Goal: Transaction & Acquisition: Subscribe to service/newsletter

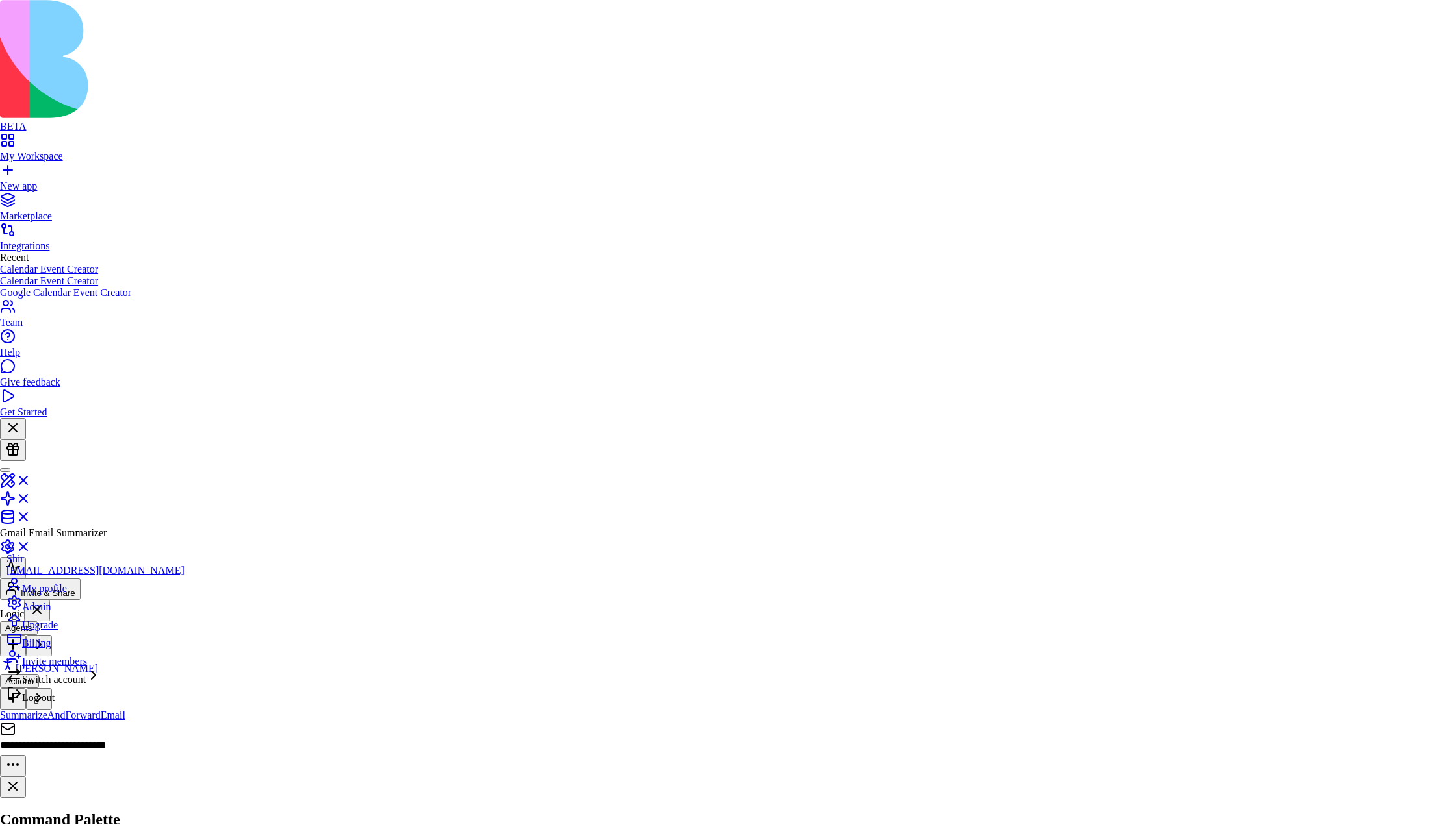
click at [68, 650] on div "Billing" at bounding box center [95, 641] width 178 height 18
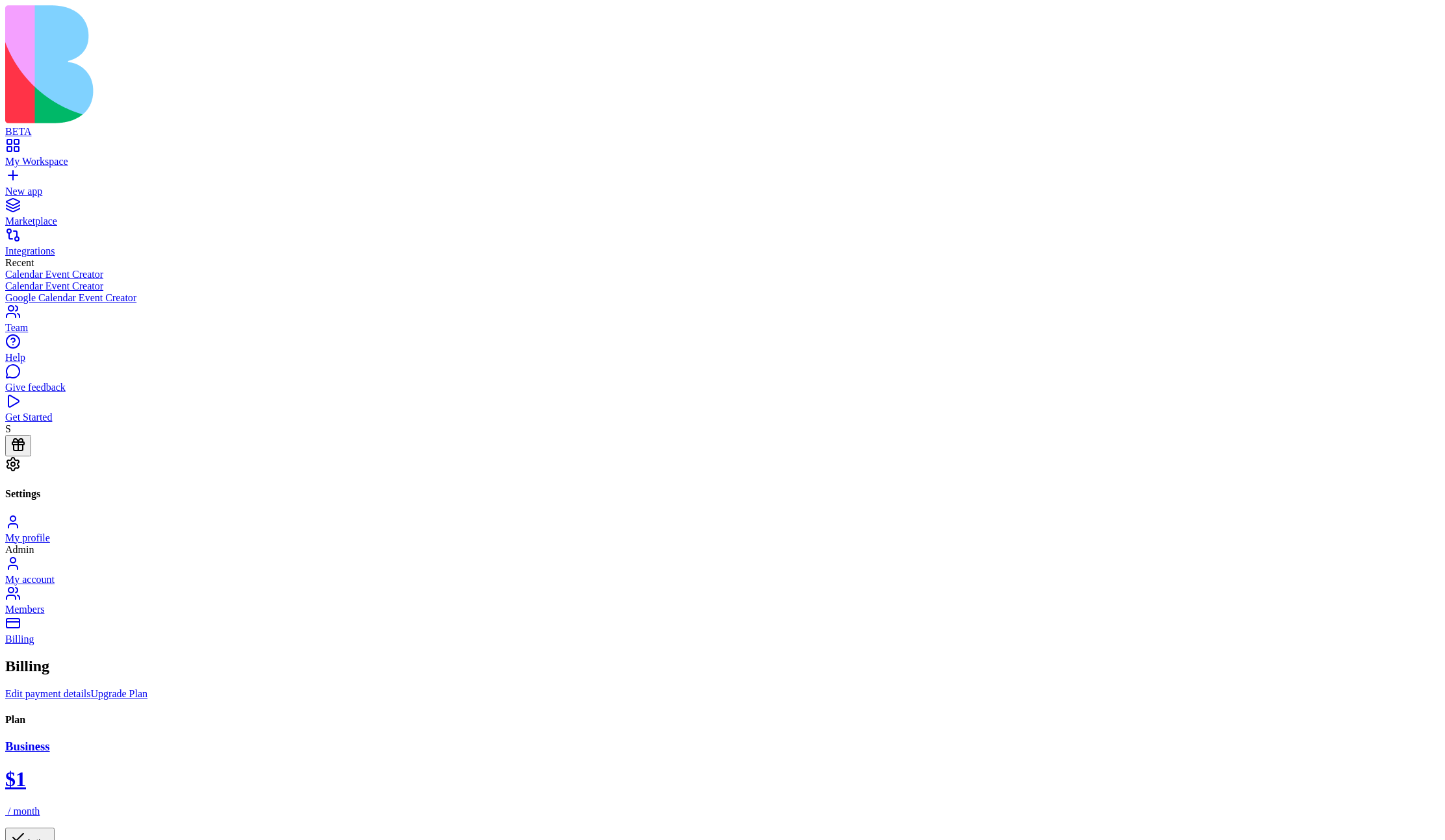
click at [59, 156] on div "My Workspace" at bounding box center [722, 161] width 1434 height 12
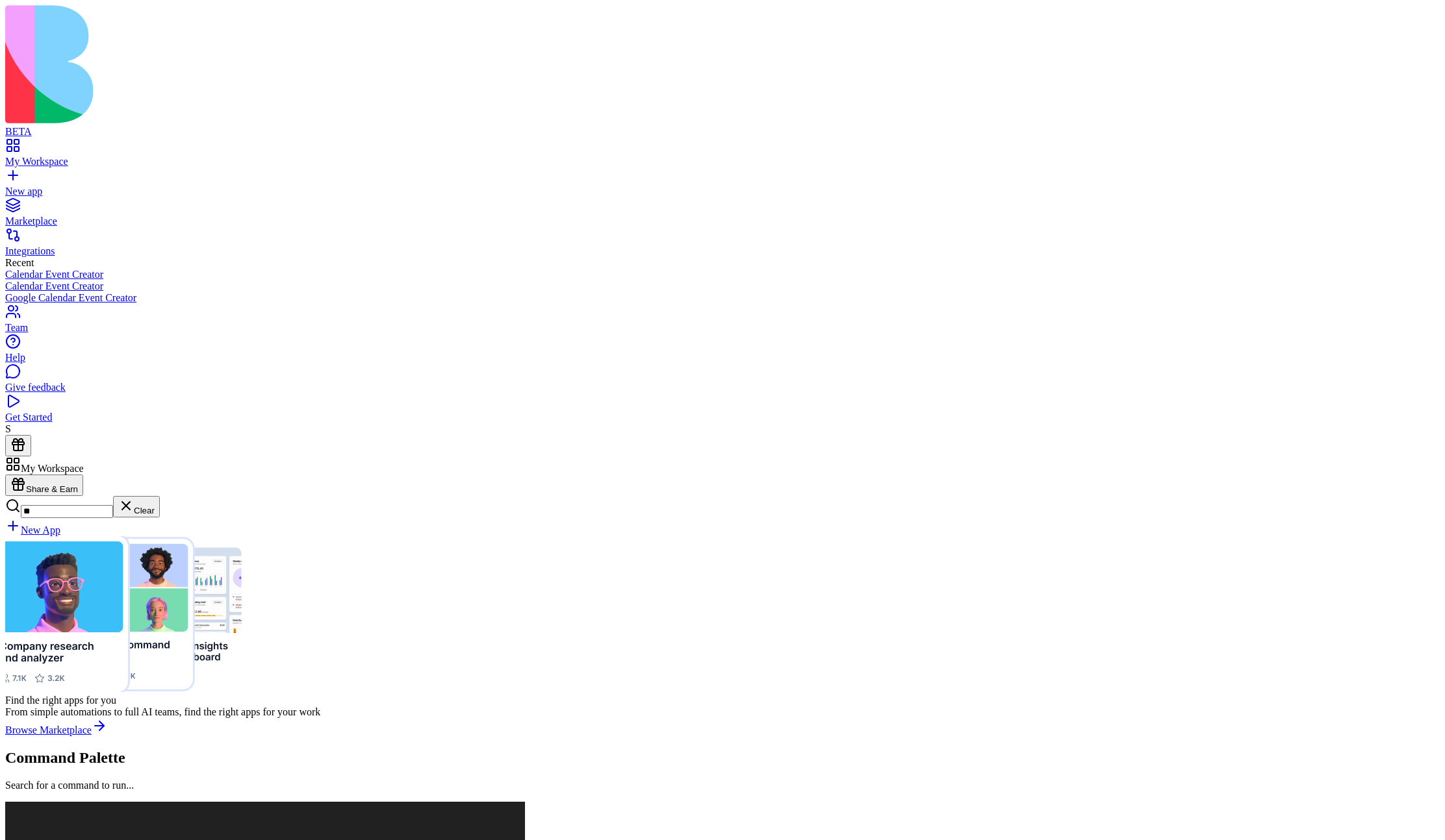
type input "*"
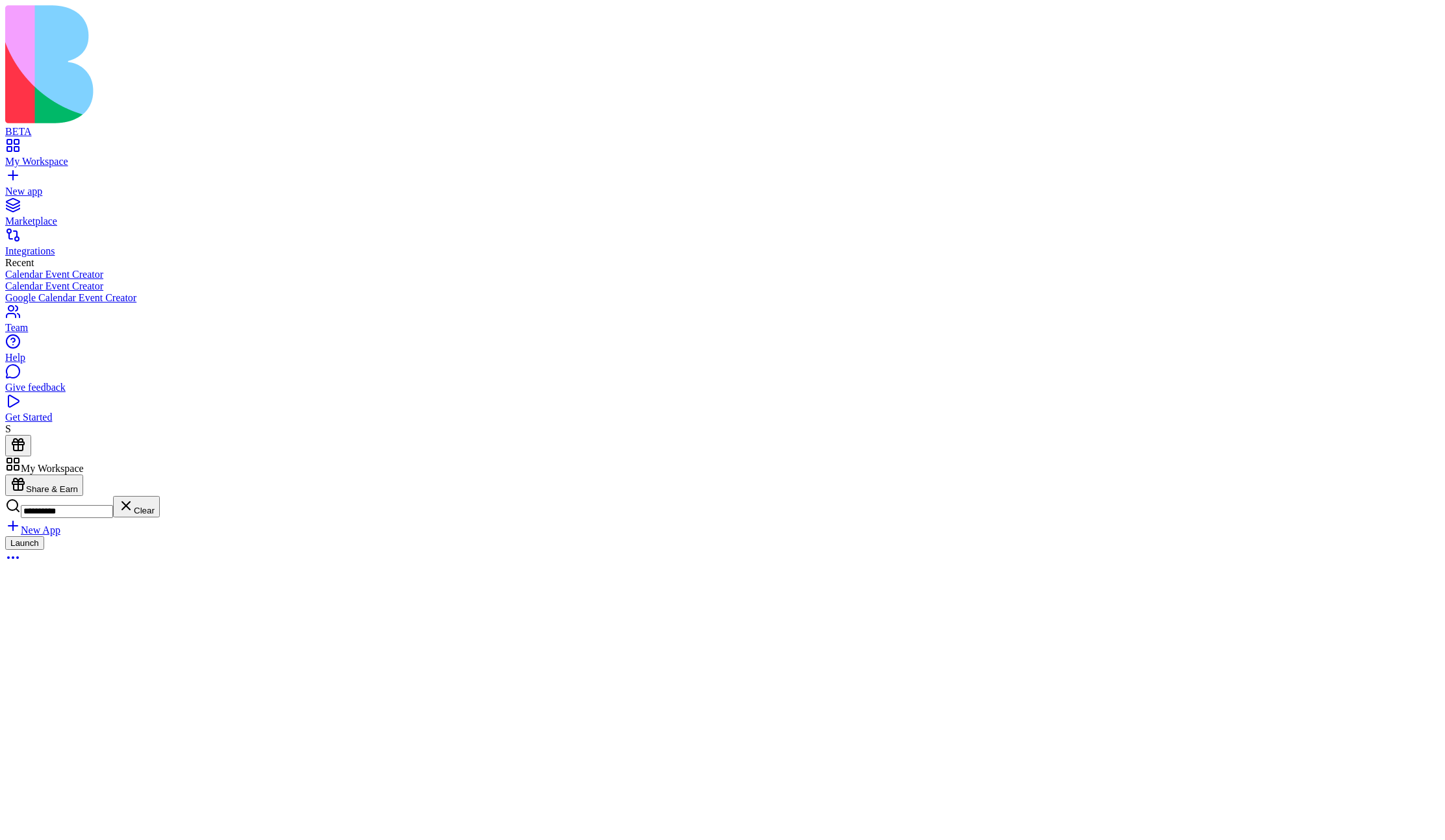
type input "**********"
click at [494, 536] on div "Launch" at bounding box center [722, 552] width 1434 height 32
click at [36, 497] on link at bounding box center [21, 502] width 31 height 11
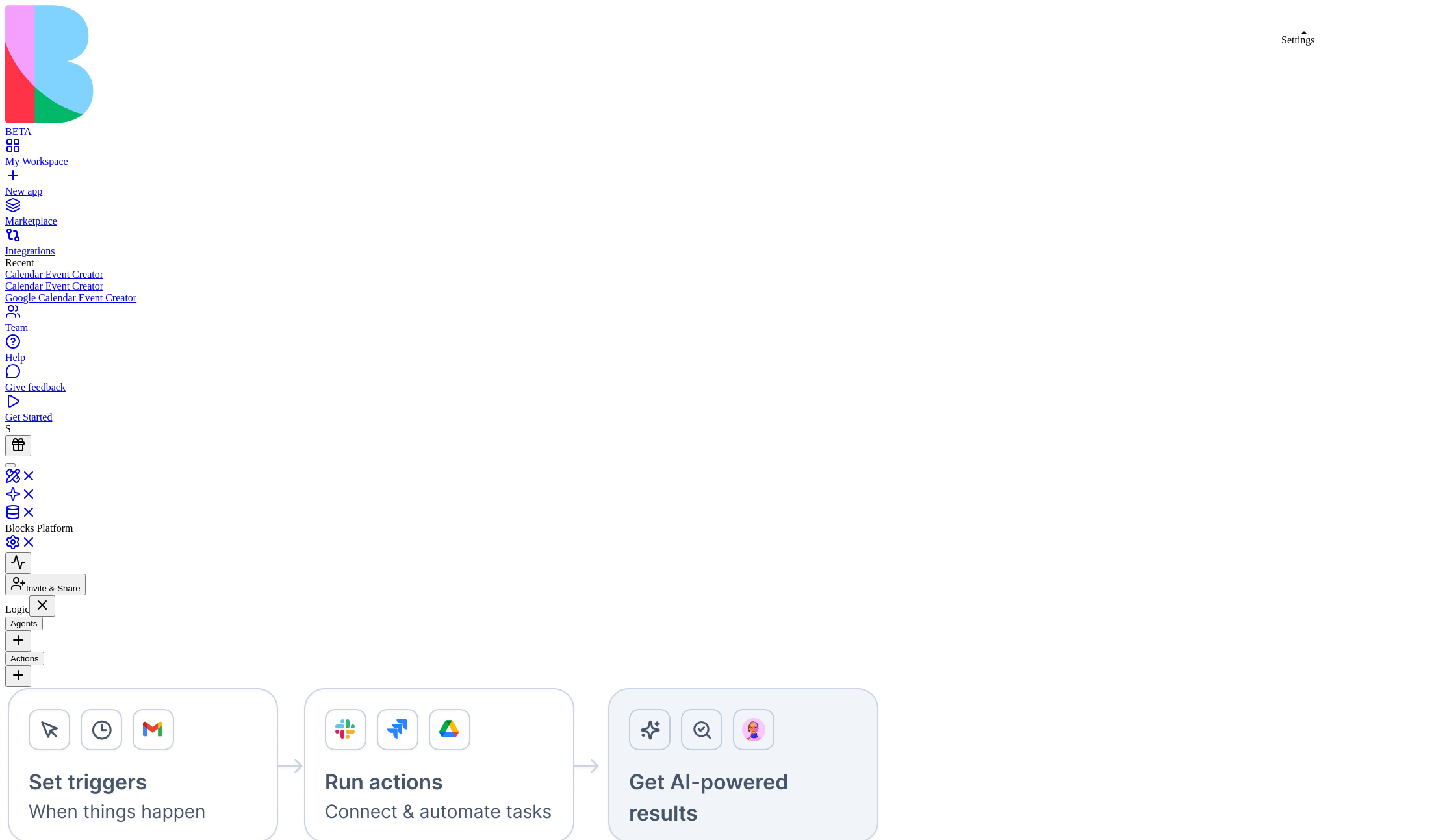
click at [36, 541] on link at bounding box center [21, 546] width 31 height 11
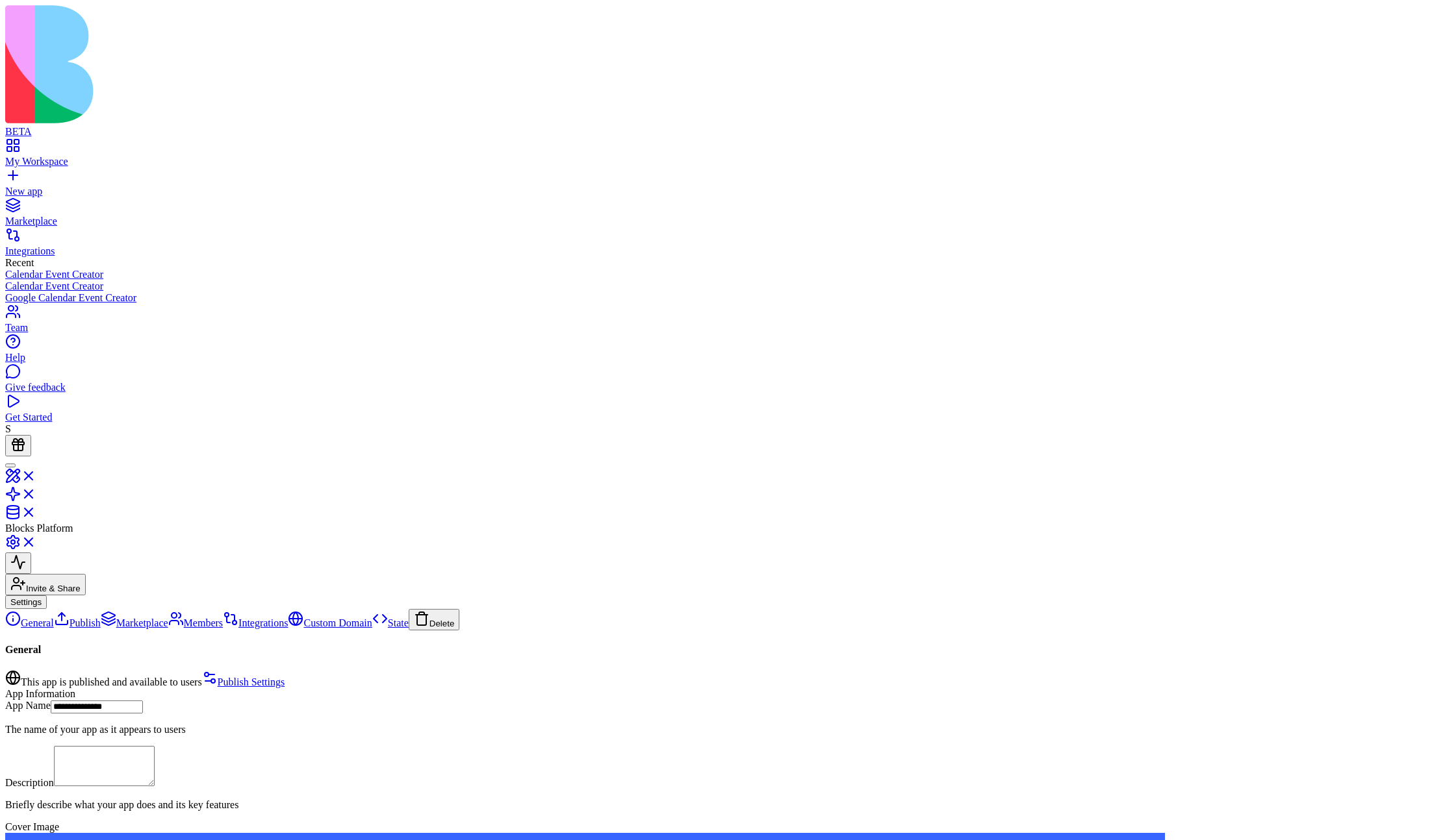
click at [89, 618] on link "Publish" at bounding box center [77, 623] width 47 height 11
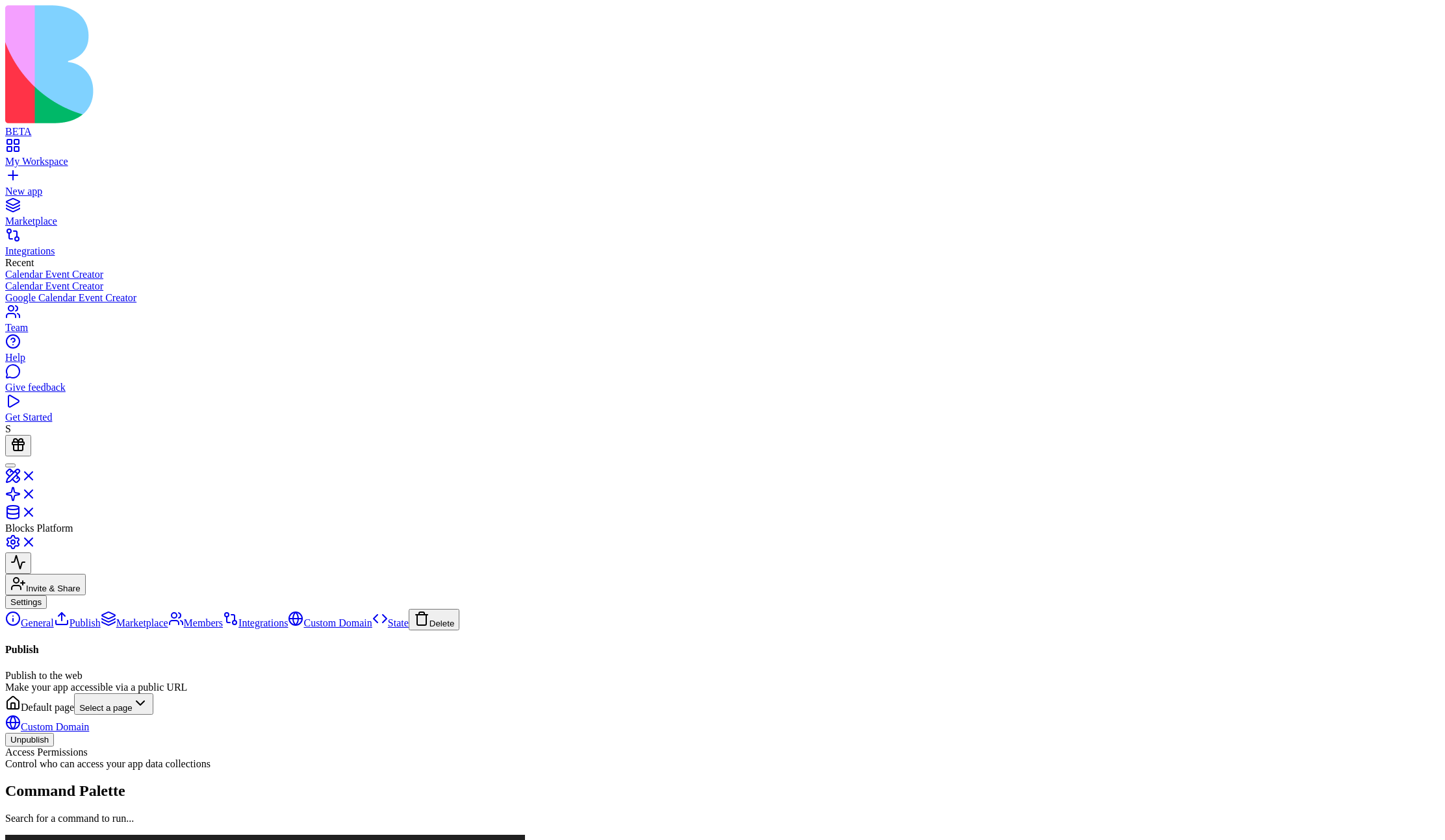
click at [101, 618] on link "Marketplace" at bounding box center [134, 623] width 68 height 11
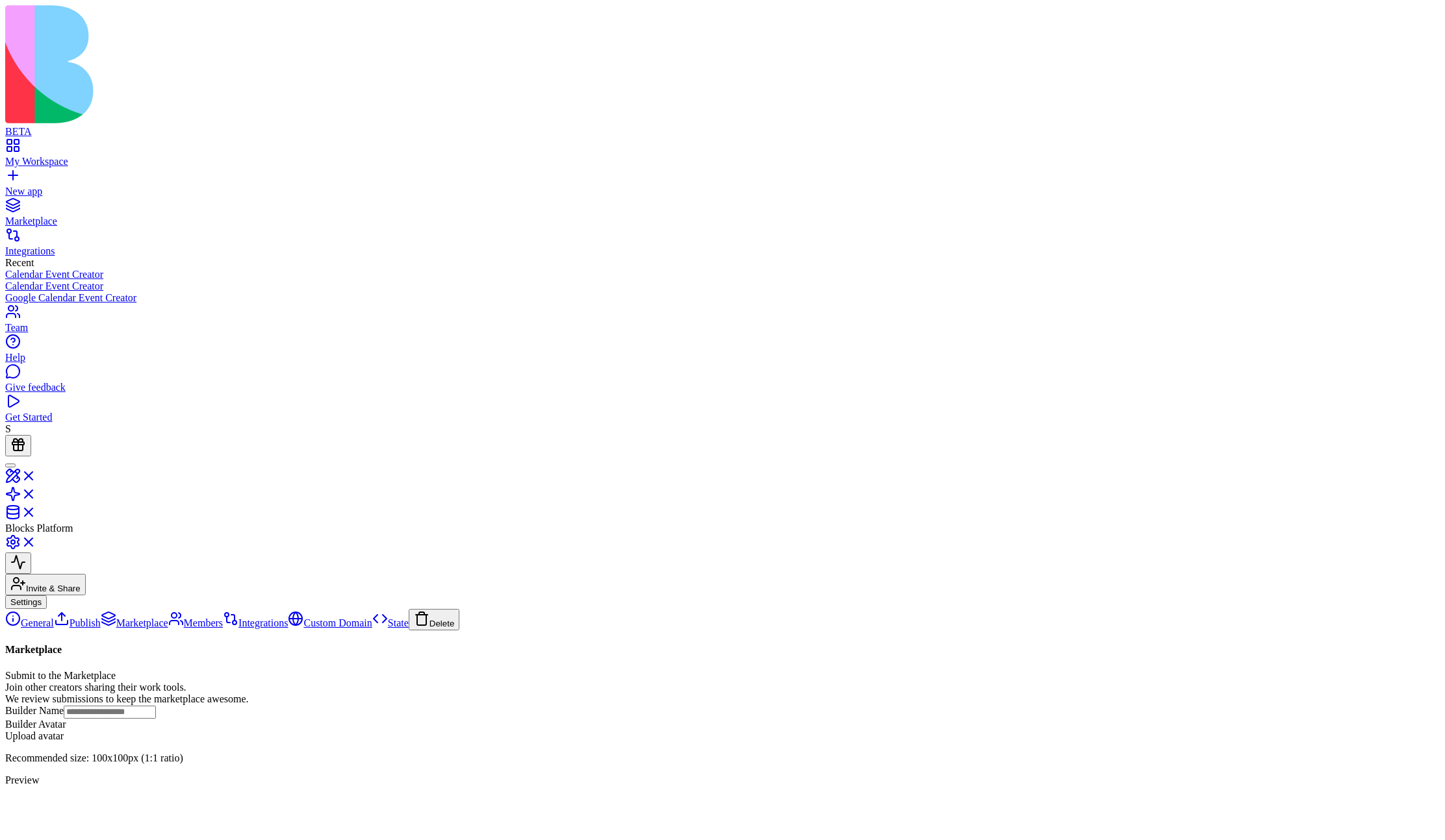
scroll to position [149, 0]
click at [507, 618] on link "Pricing" at bounding box center [529, 623] width 45 height 11
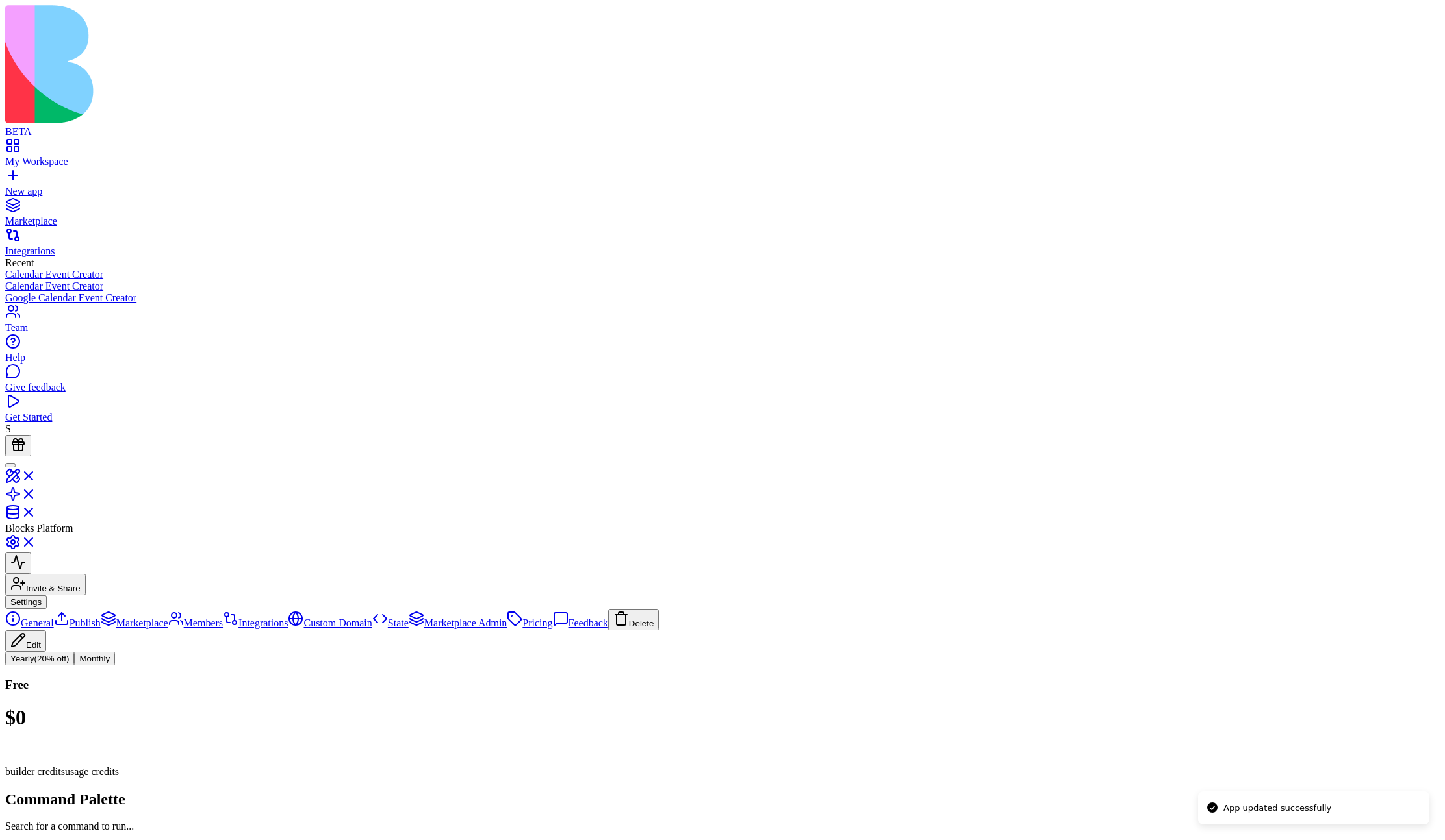
click at [46, 631] on button "Edit" at bounding box center [25, 642] width 41 height 22
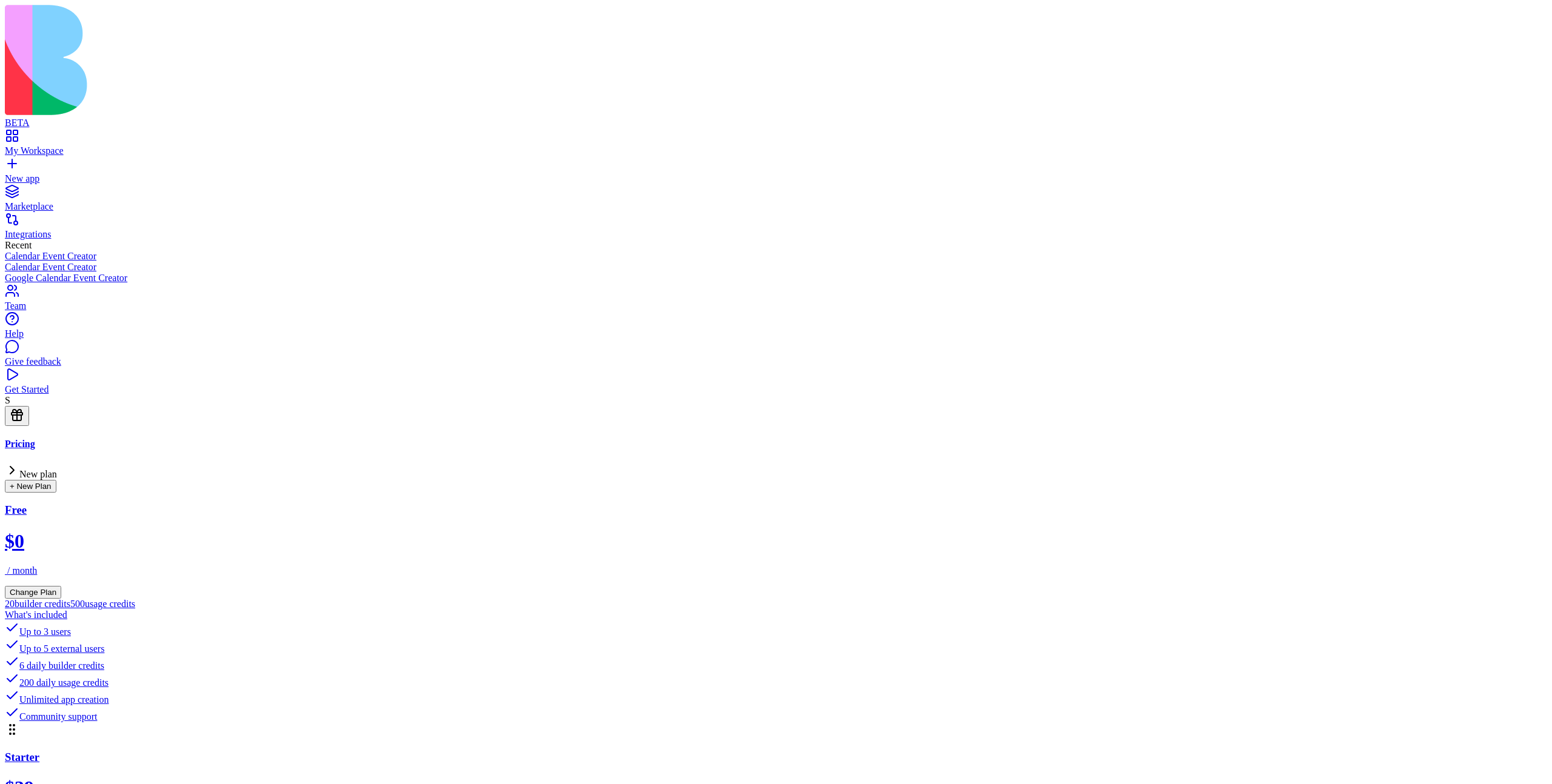
type input "****"
type input "*"
type input "**"
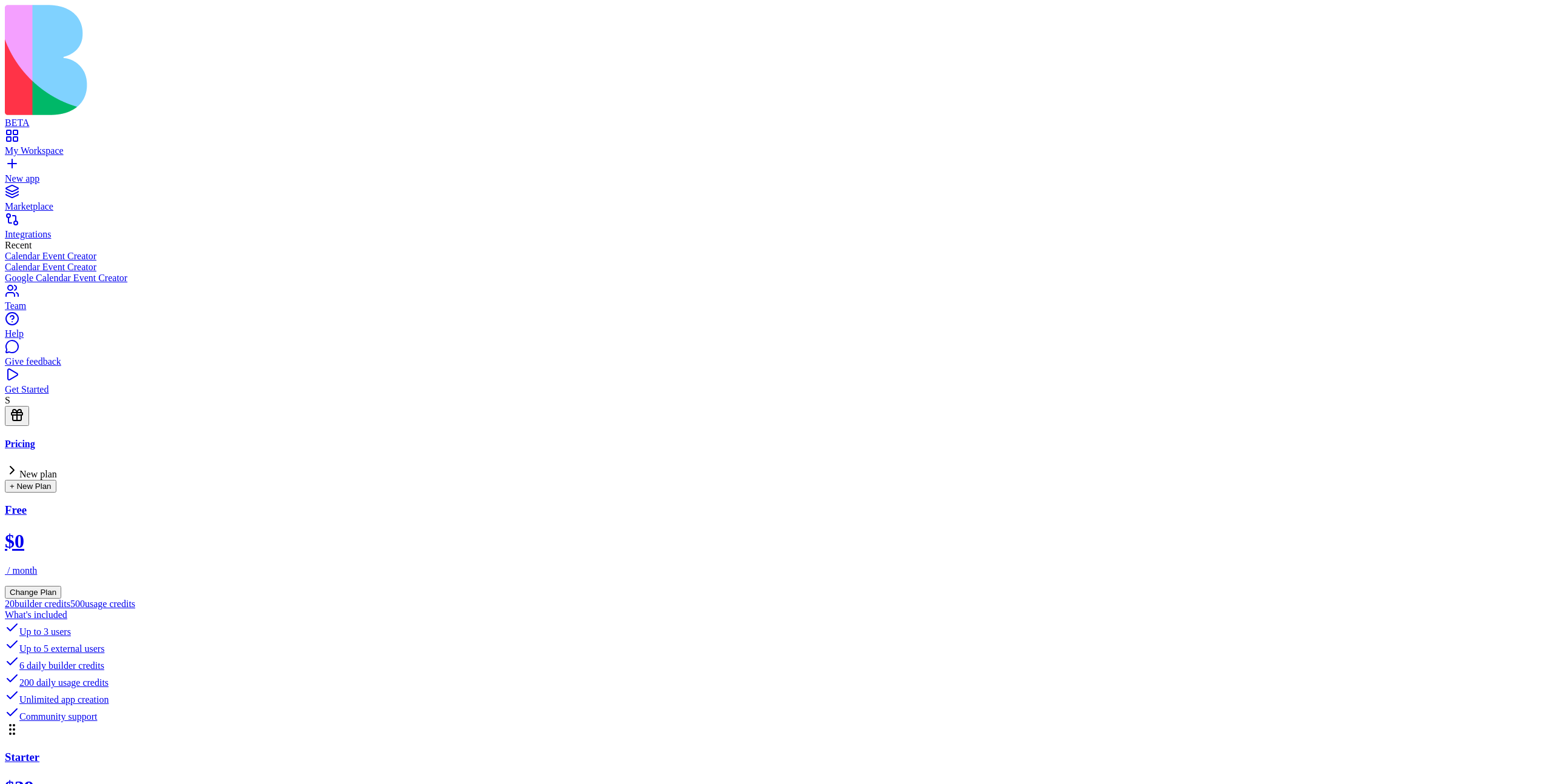
scroll to position [171, 0]
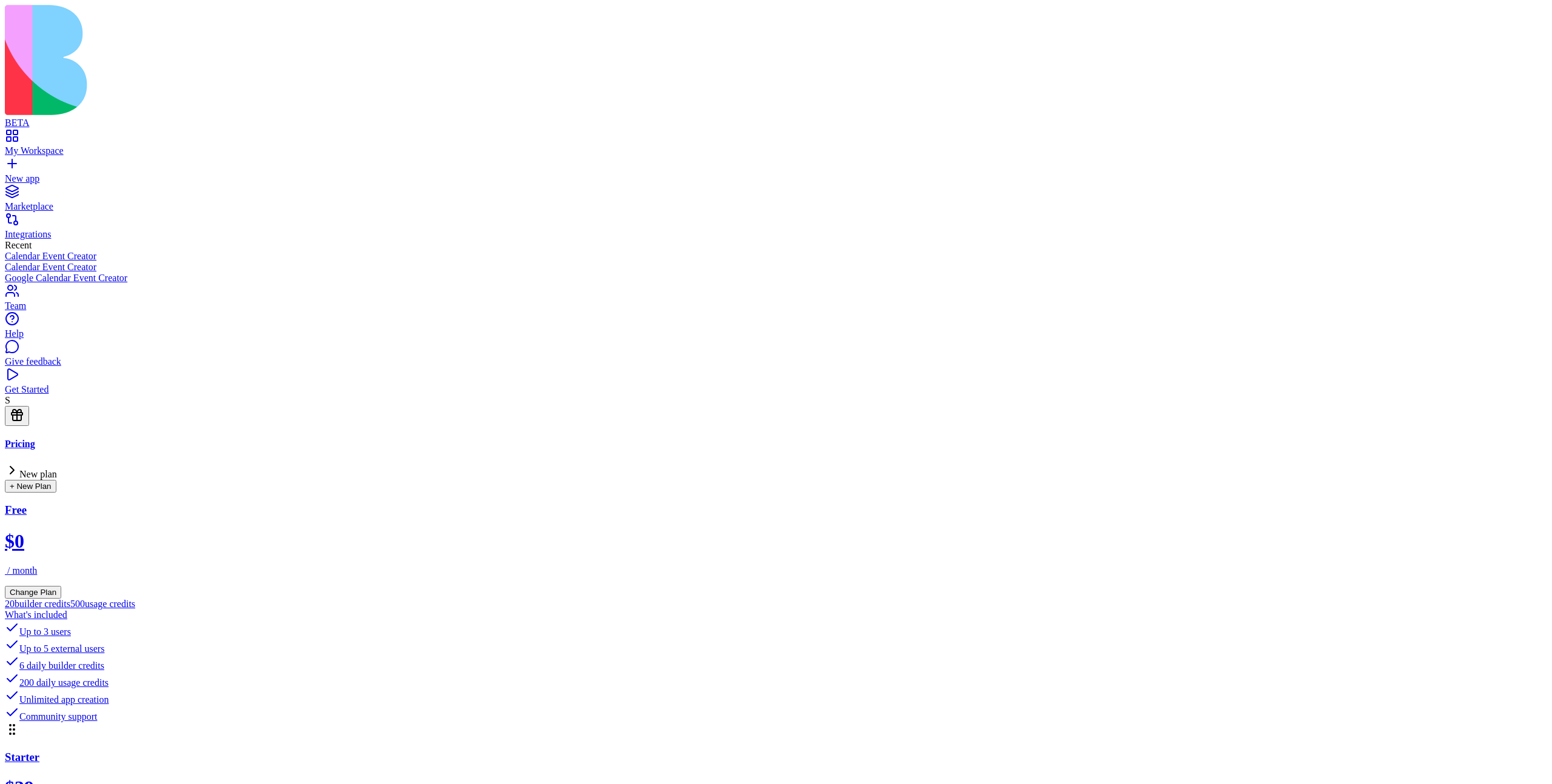
type input "**"
type button "on"
type input "***"
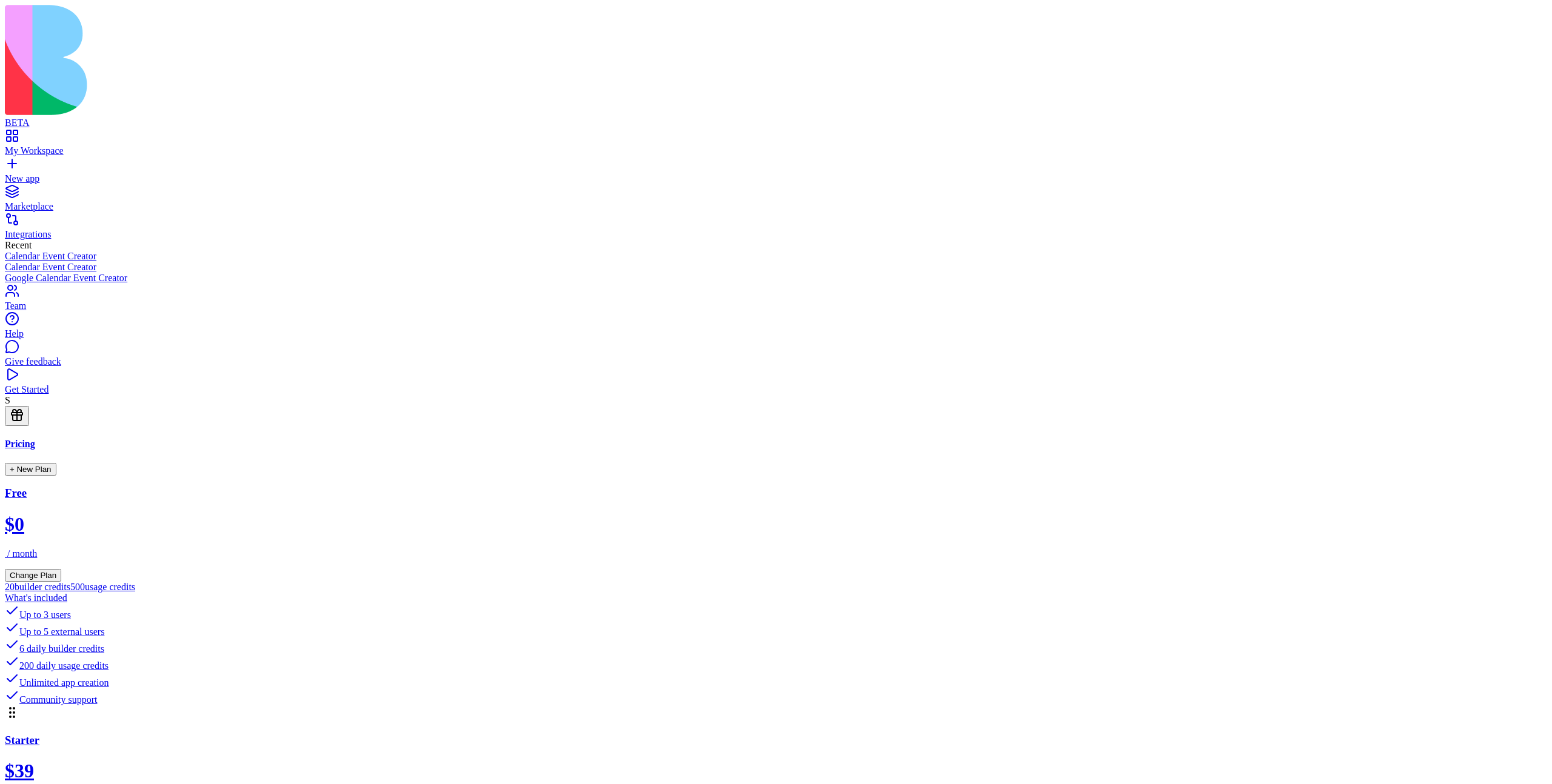
drag, startPoint x: 1502, startPoint y: 89, endPoint x: 1267, endPoint y: 98, distance: 235.2
drag, startPoint x: 1335, startPoint y: 88, endPoint x: 658, endPoint y: 90, distance: 677.0
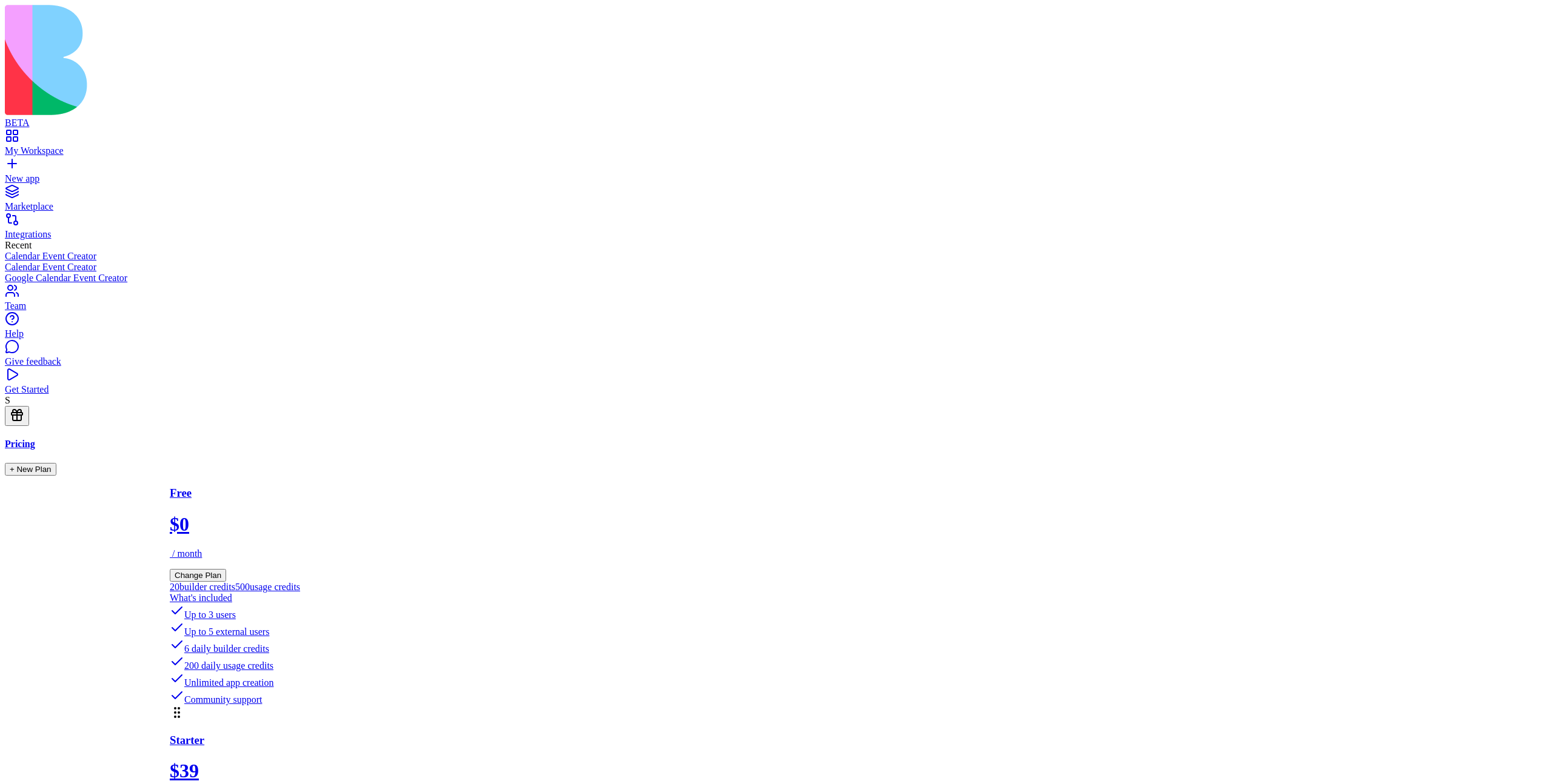
scroll to position [0, 0]
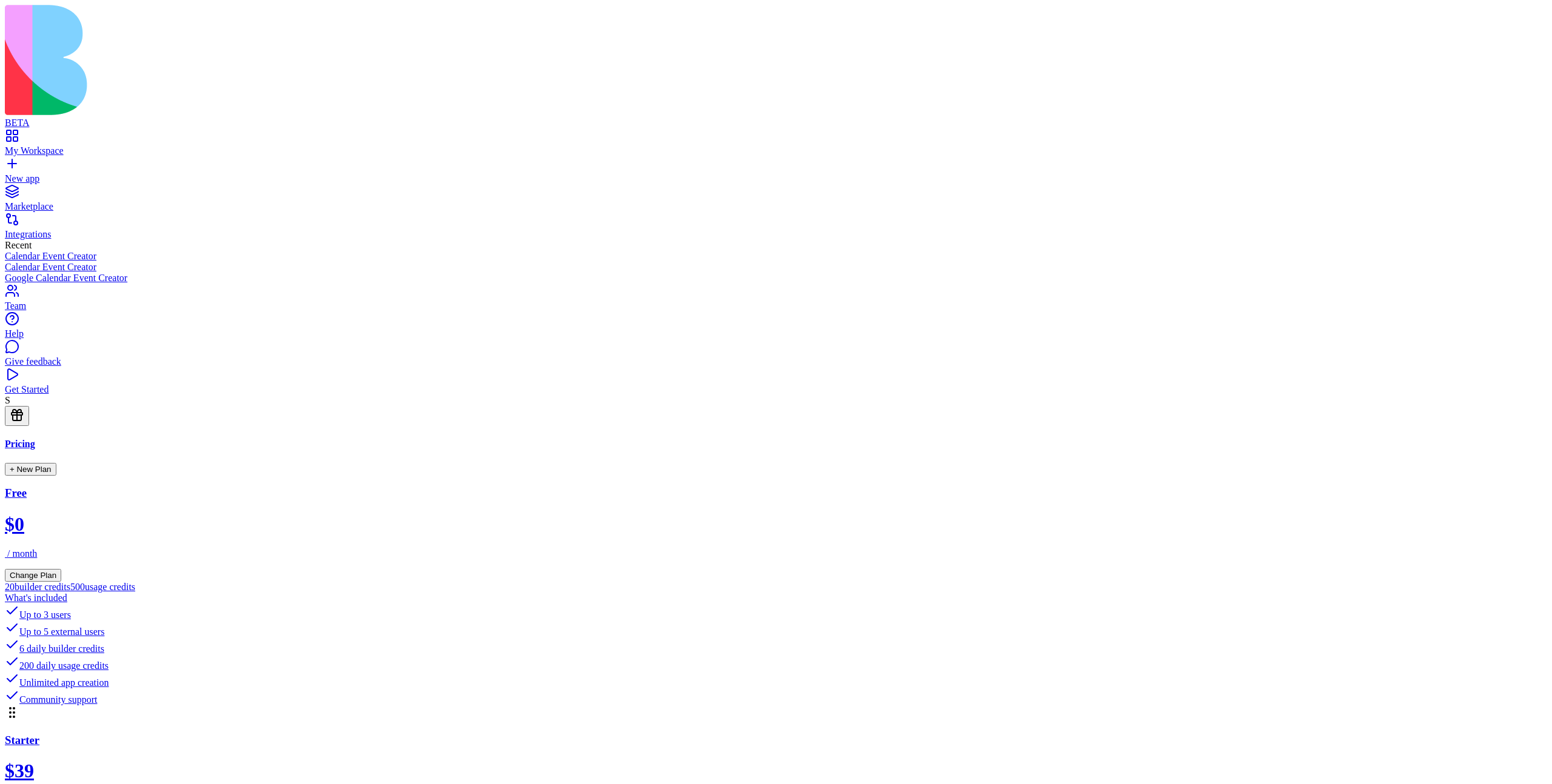
drag, startPoint x: 674, startPoint y: 89, endPoint x: 534, endPoint y: 78, distance: 140.4
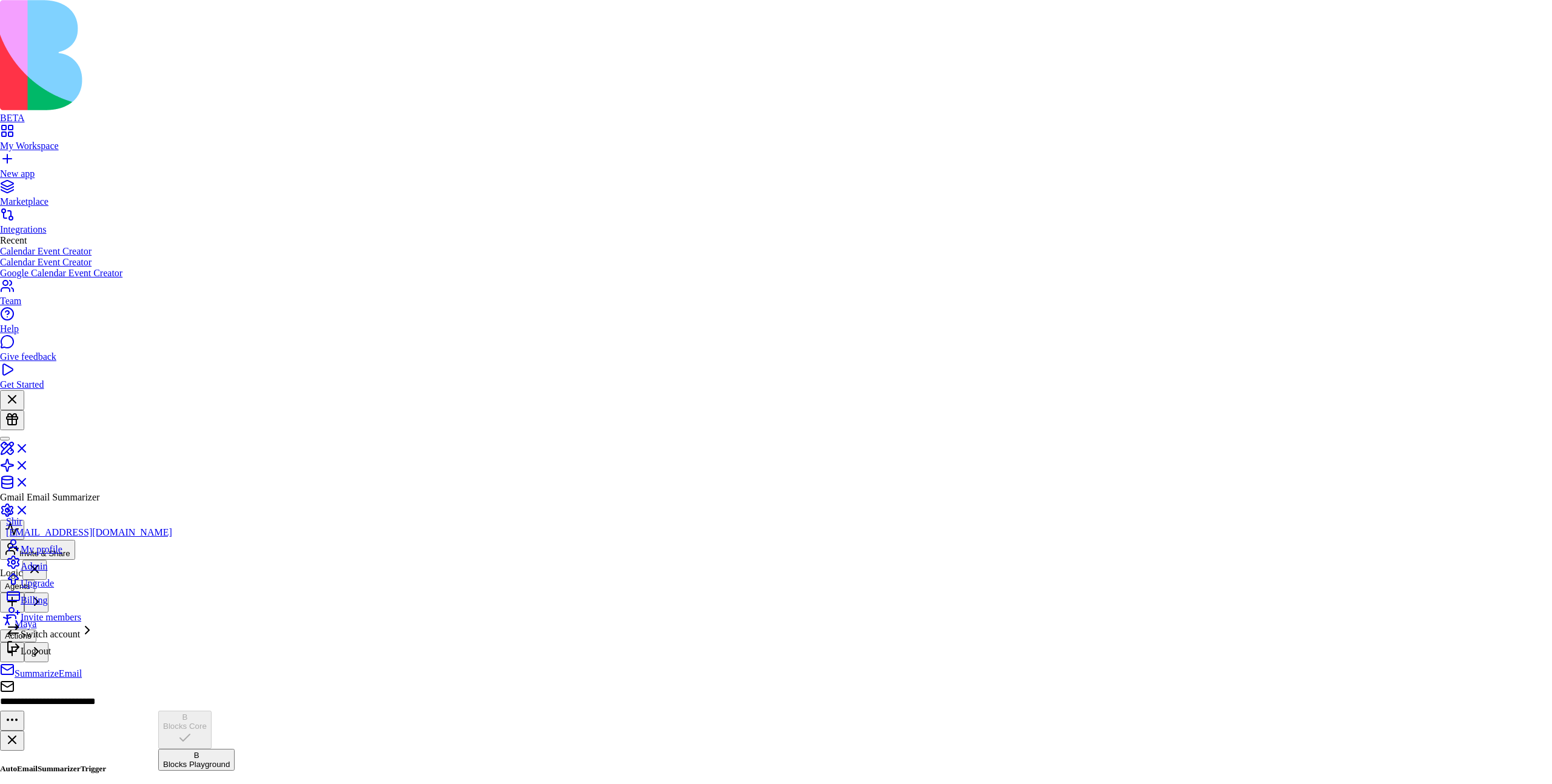
click at [230, 760] on div "Blocks Playground" at bounding box center [196, 765] width 67 height 9
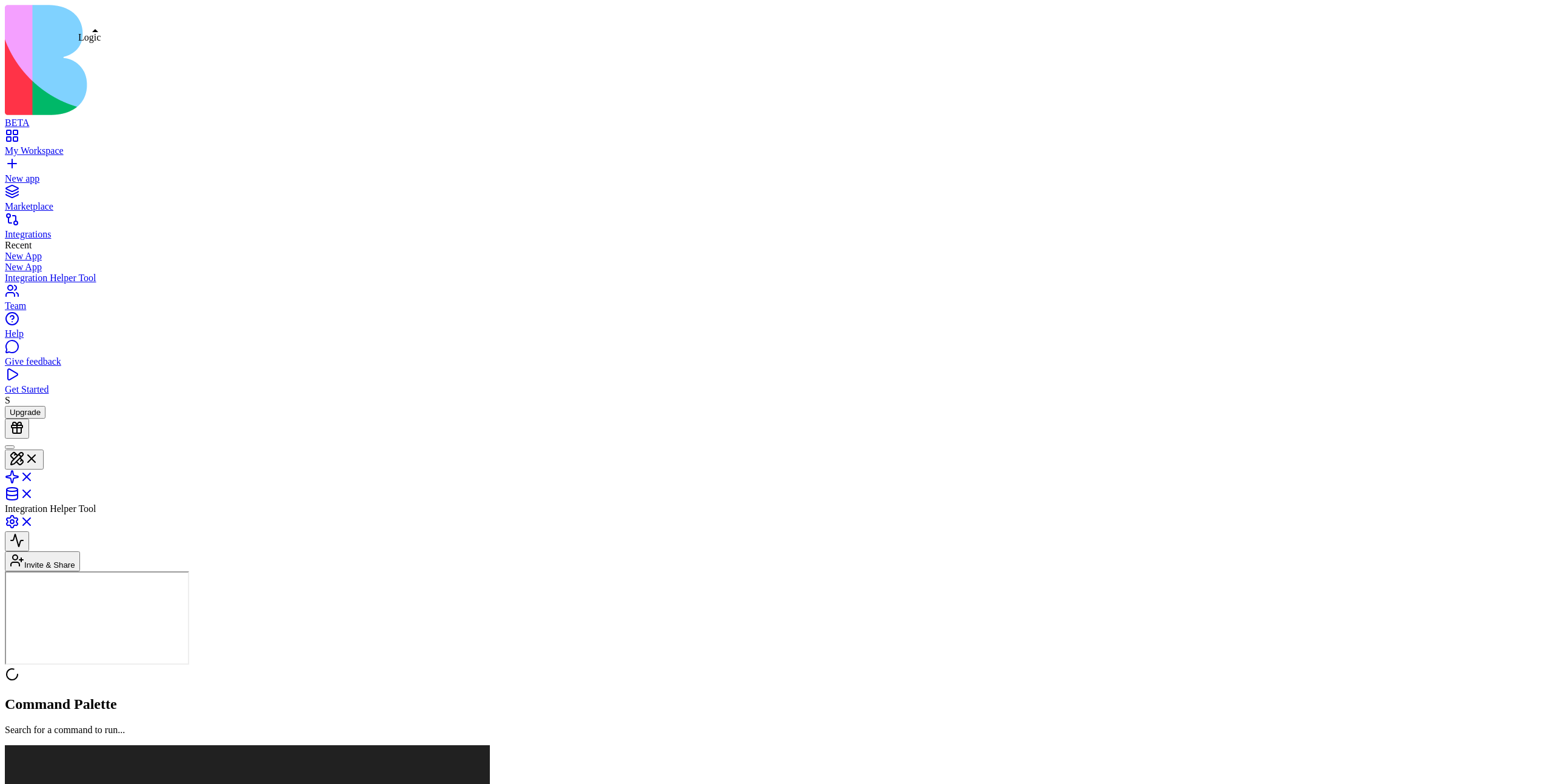
click at [34, 476] on link at bounding box center [19, 481] width 29 height 10
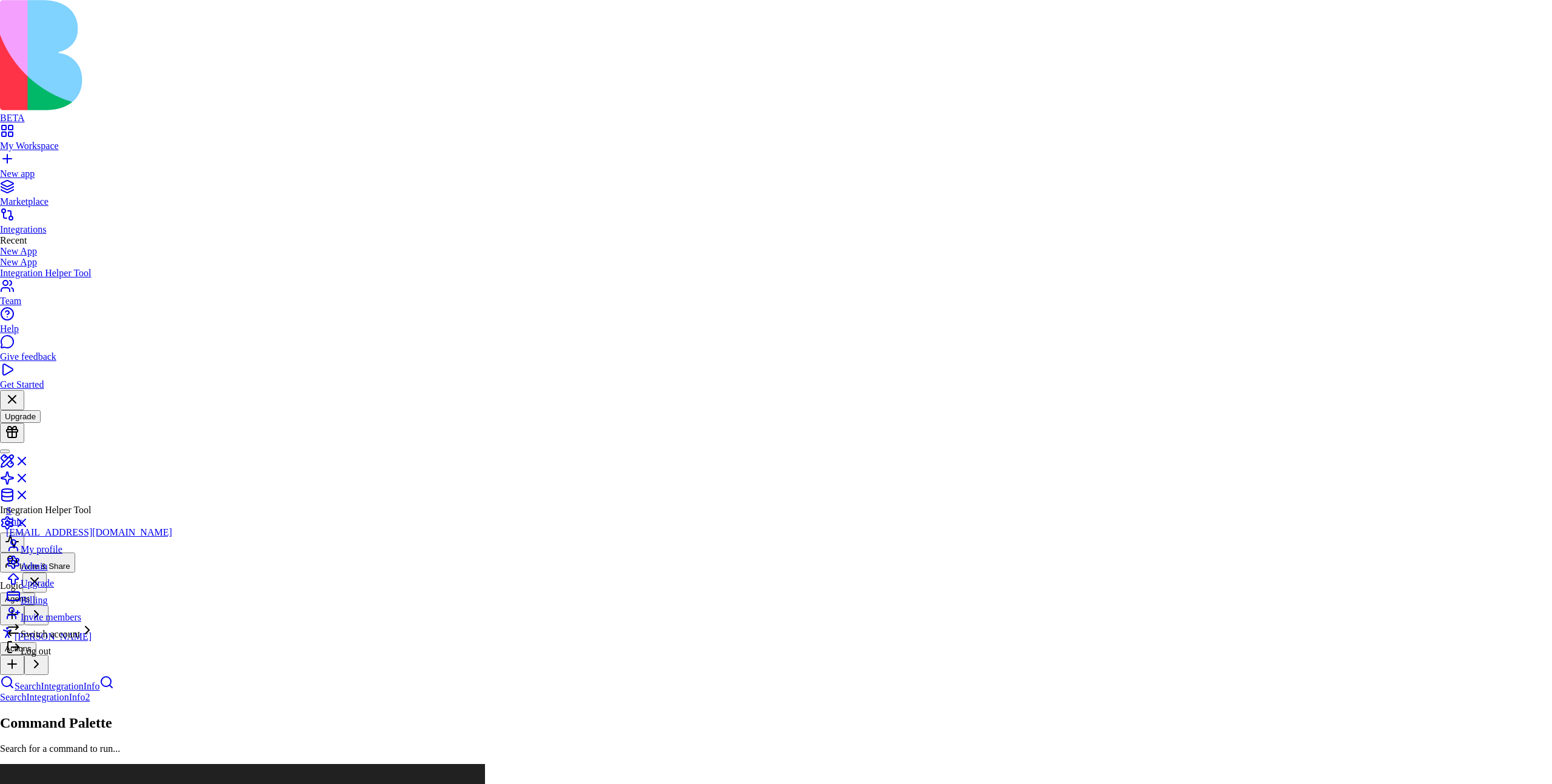
click at [91, 606] on div "Billing" at bounding box center [89, 598] width 166 height 17
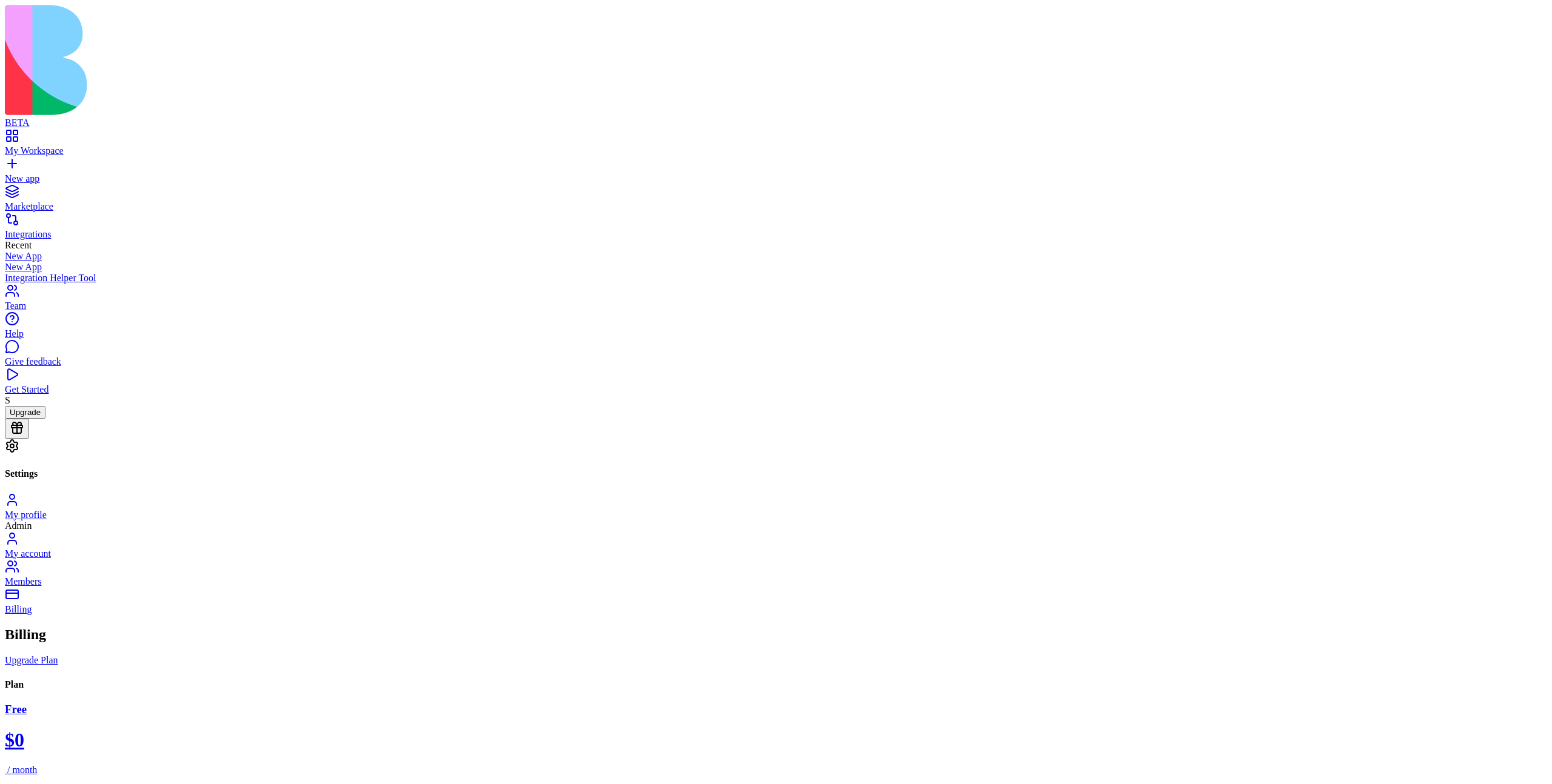
click at [78, 134] on link "My Workspace" at bounding box center [776, 145] width 1542 height 22
click at [107, 145] on div "My Workspace" at bounding box center [776, 151] width 1542 height 11
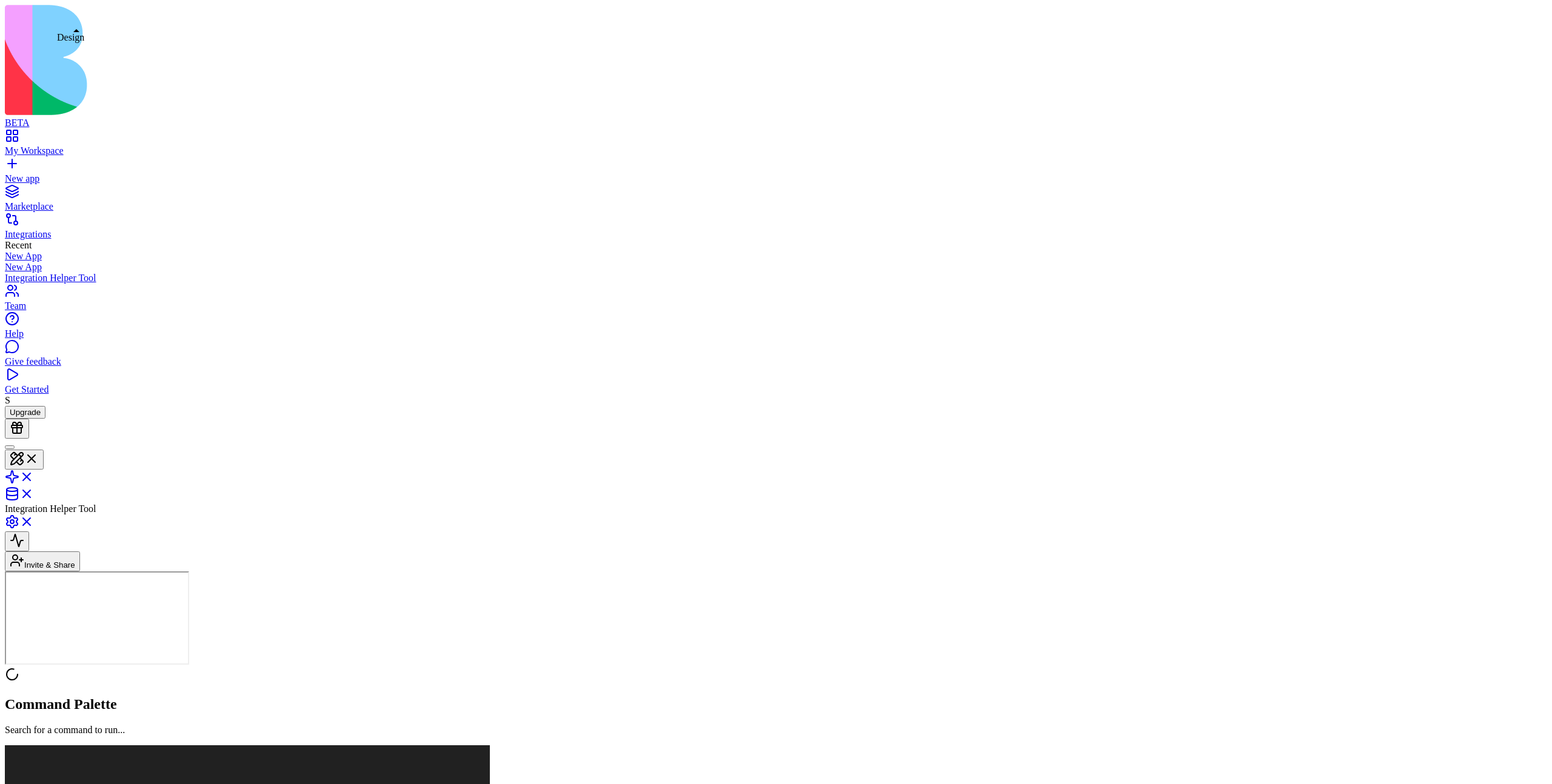
click at [44, 450] on button at bounding box center [25, 460] width 39 height 20
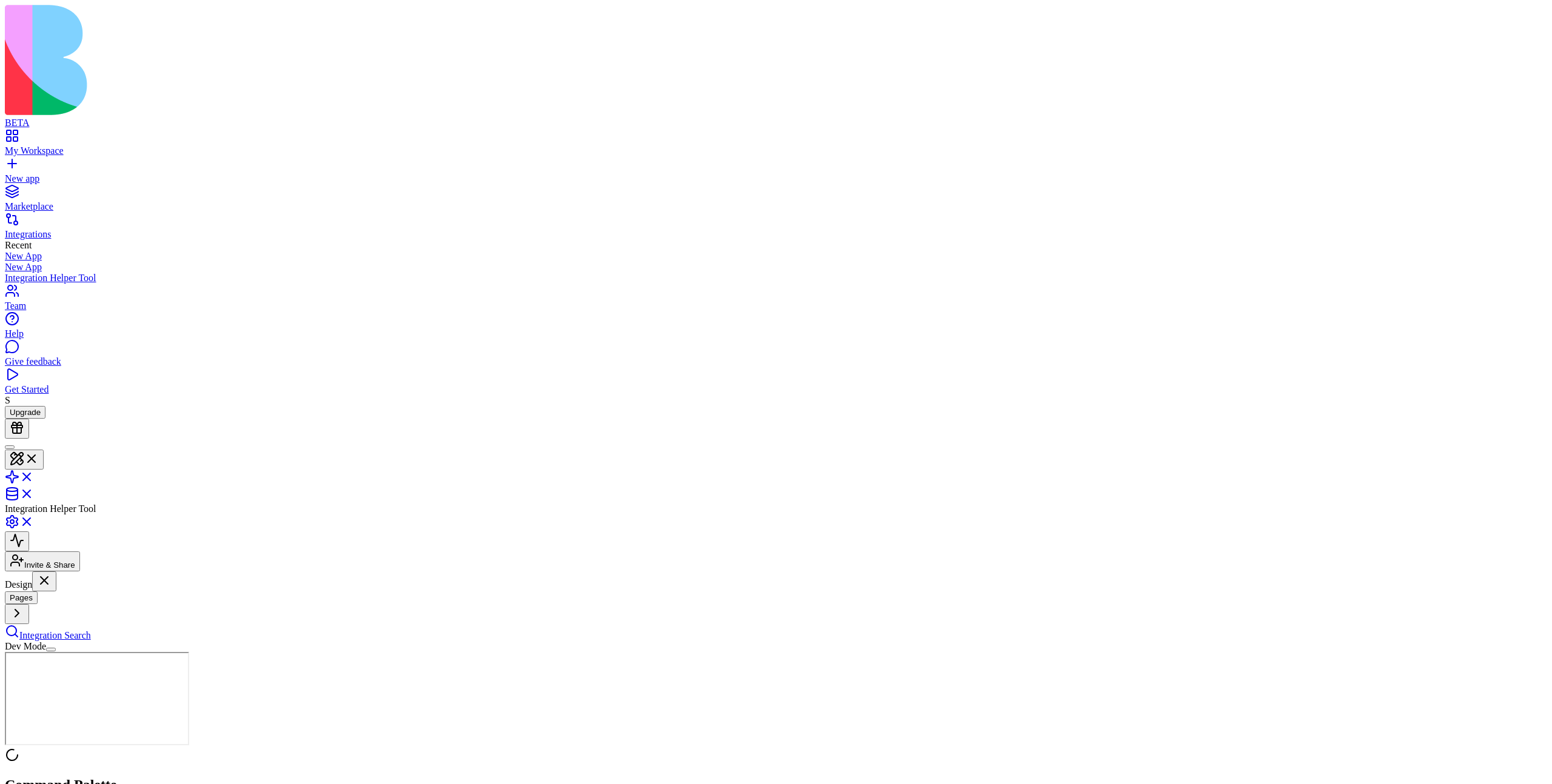
click at [90, 630] on span "Integration Search" at bounding box center [55, 635] width 72 height 10
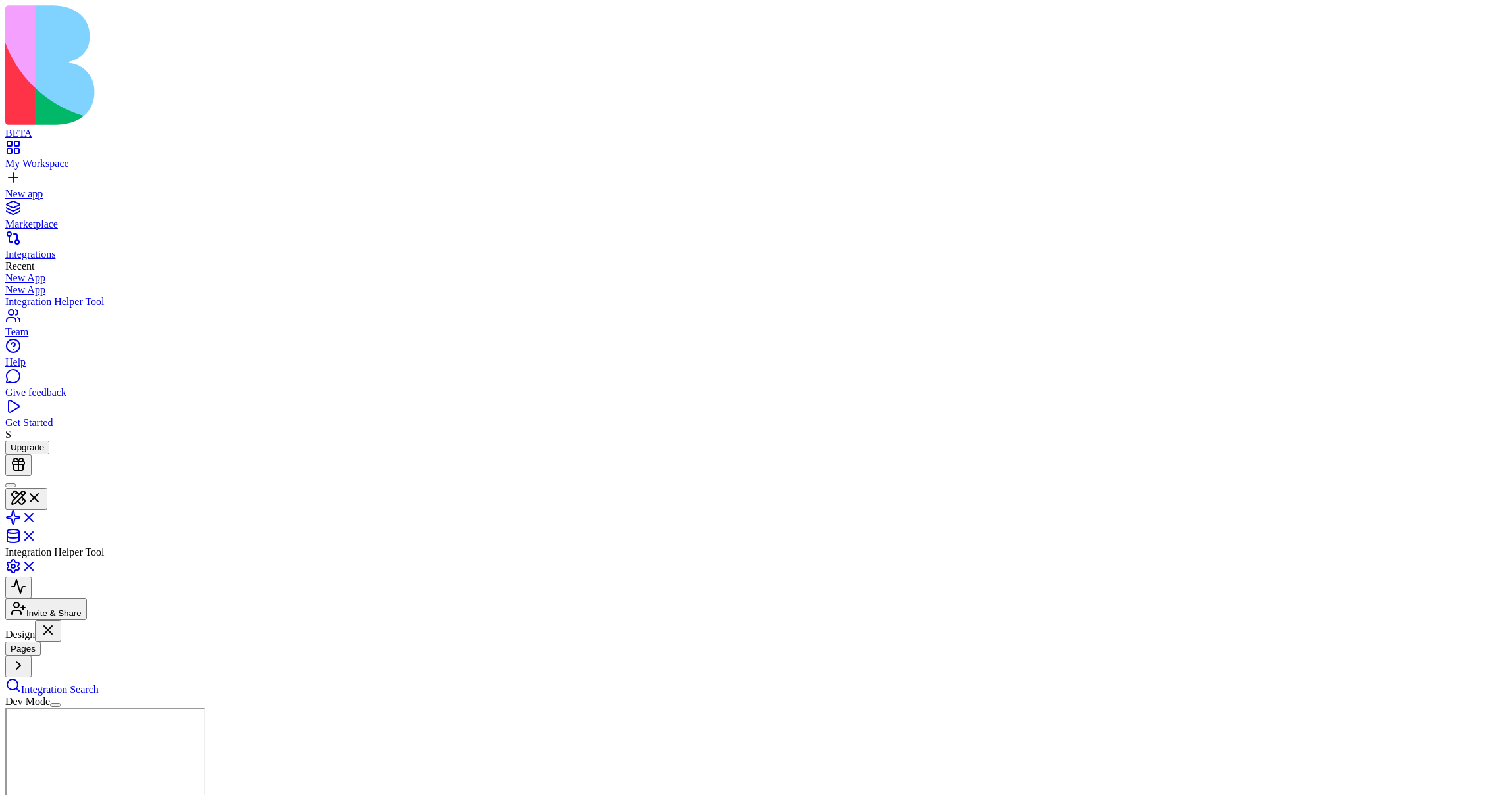
click at [98, 684] on span "Integration Search" at bounding box center [60, 689] width 78 height 11
click at [37, 517] on link at bounding box center [21, 522] width 31 height 11
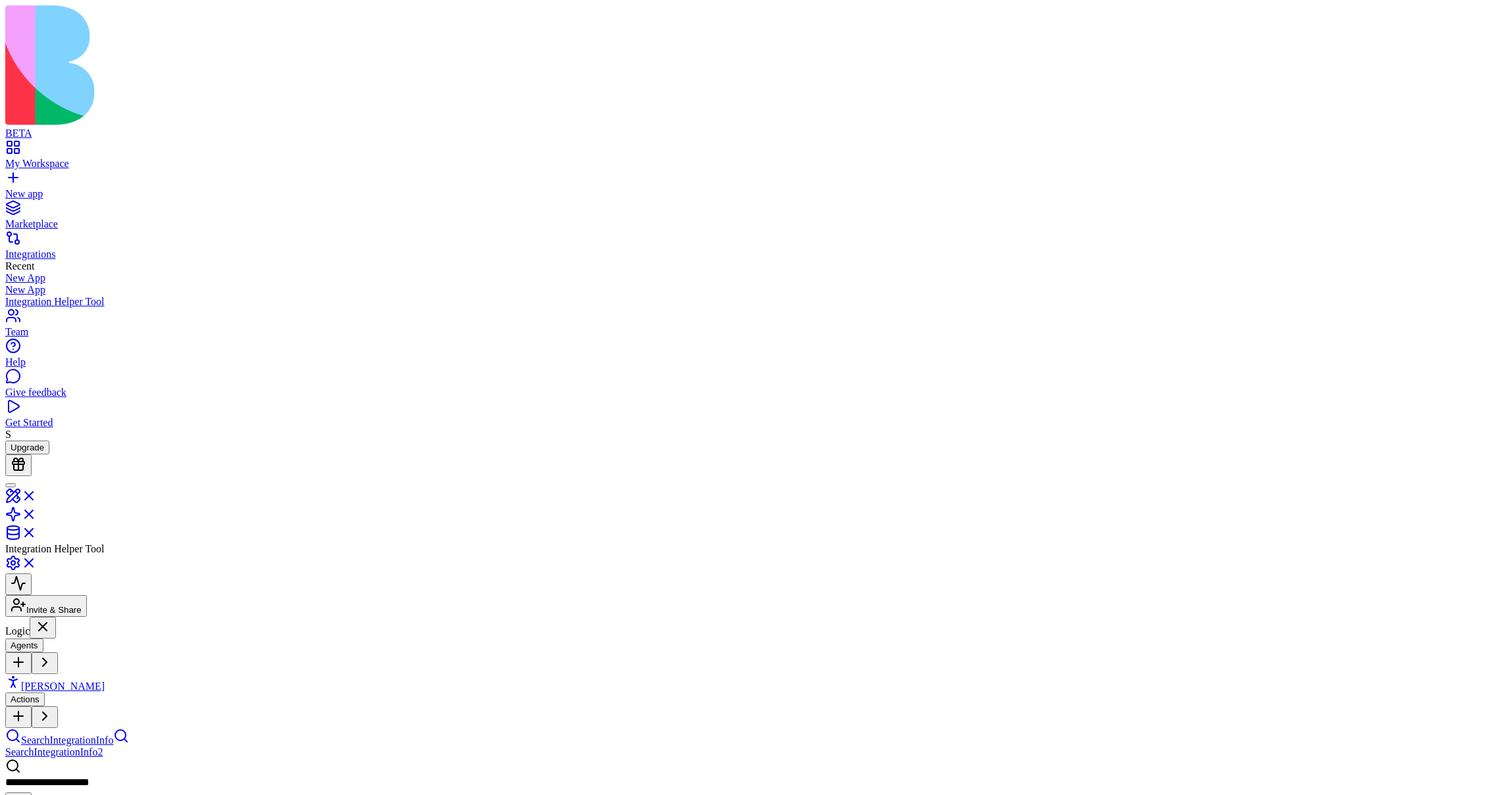
click at [964, 758] on div "Triggers When users interact with the app UI Input SearchIntegrationInfo Search…" at bounding box center [756, 758] width 1502 height 0
